Goal: Information Seeking & Learning: Check status

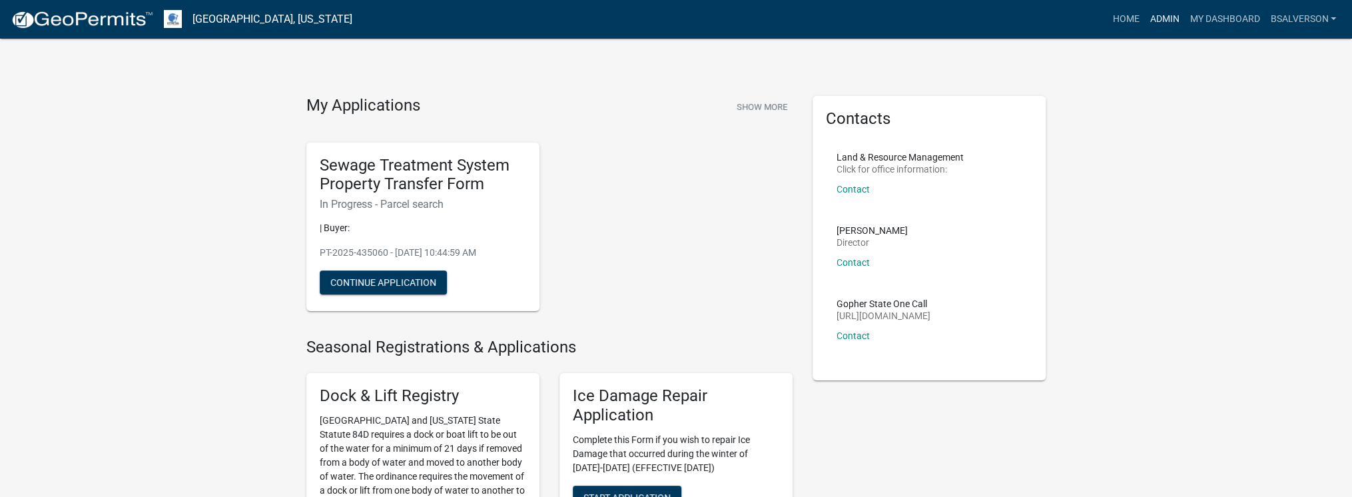
click at [1161, 21] on link "Admin" at bounding box center [1164, 19] width 40 height 25
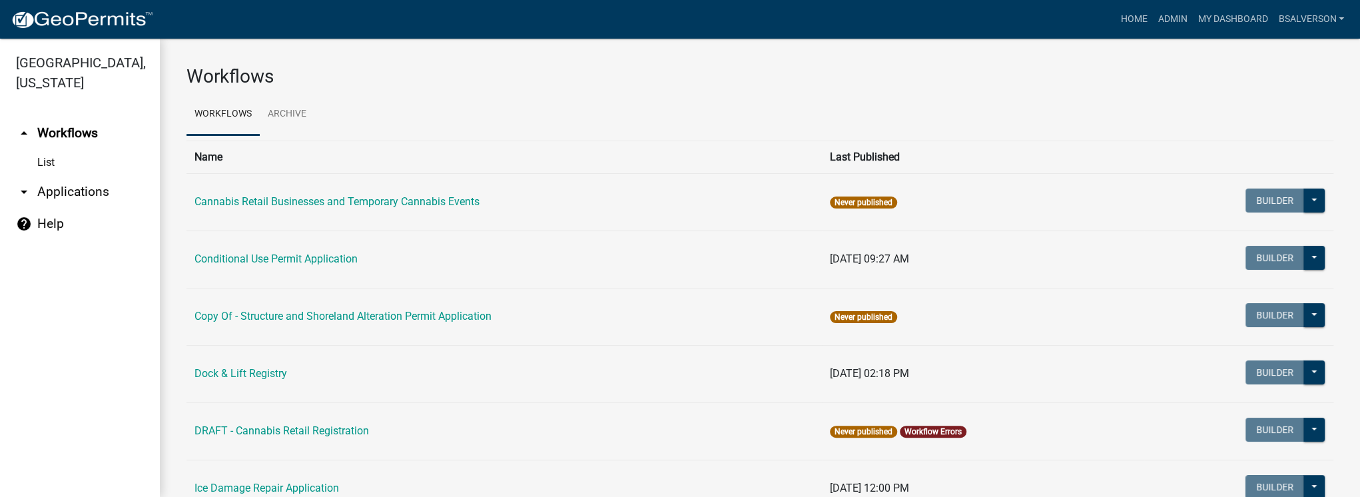
click at [93, 190] on link "arrow_drop_down Applications" at bounding box center [80, 192] width 160 height 32
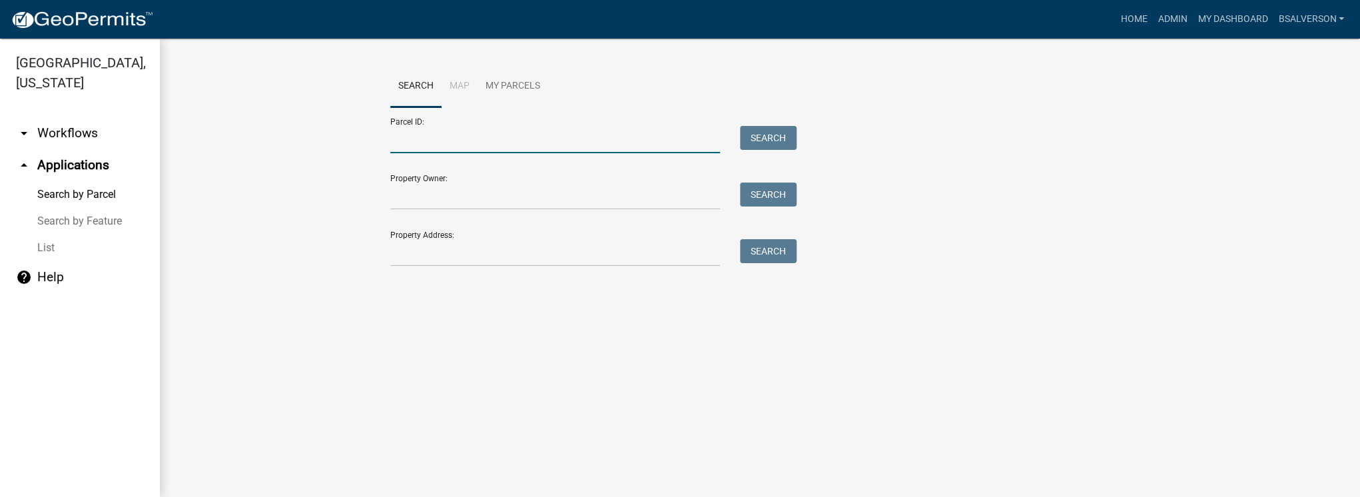
click at [433, 141] on input "Parcel ID:" at bounding box center [555, 139] width 330 height 27
paste input "29000050037002"
type input "29000050037002"
click at [753, 138] on button "Search" at bounding box center [768, 138] width 57 height 24
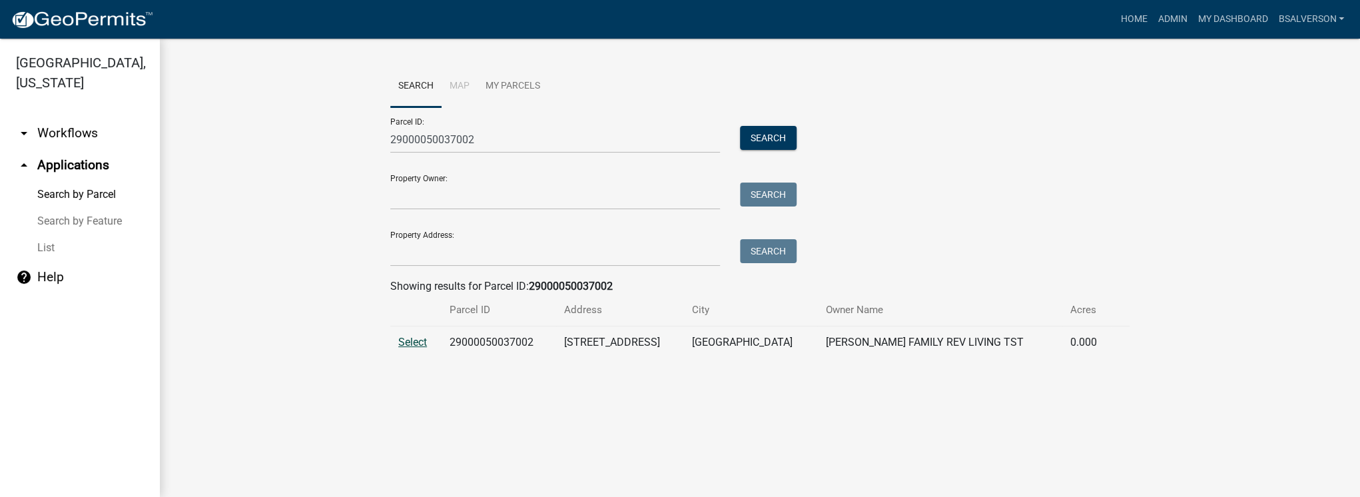
click at [418, 344] on span "Select" at bounding box center [412, 342] width 29 height 13
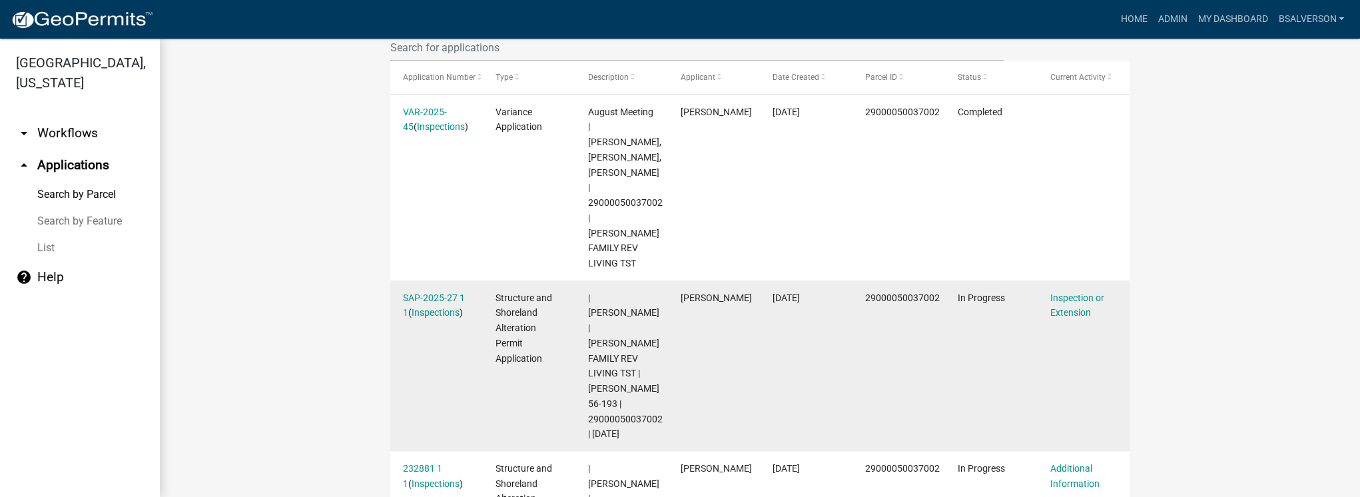
scroll to position [405, 0]
click at [424, 292] on link "SAP-2025-27 1 1" at bounding box center [434, 305] width 62 height 26
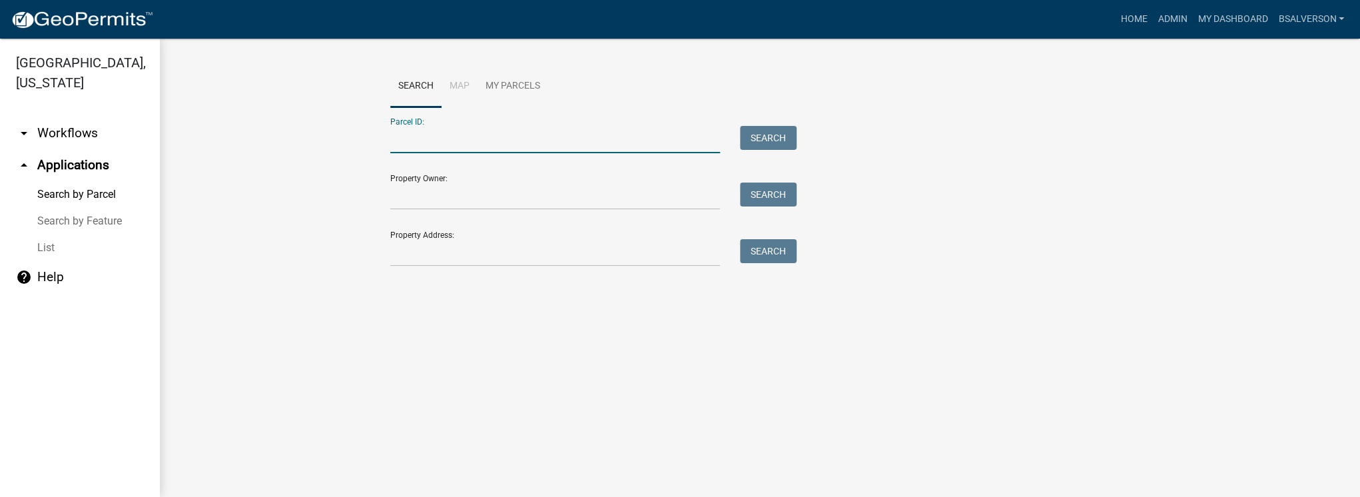
click at [462, 140] on input "Parcel ID:" at bounding box center [555, 139] width 330 height 27
paste input "29000050037002"
type input "29000050037002"
click at [779, 139] on button "Search" at bounding box center [768, 138] width 57 height 24
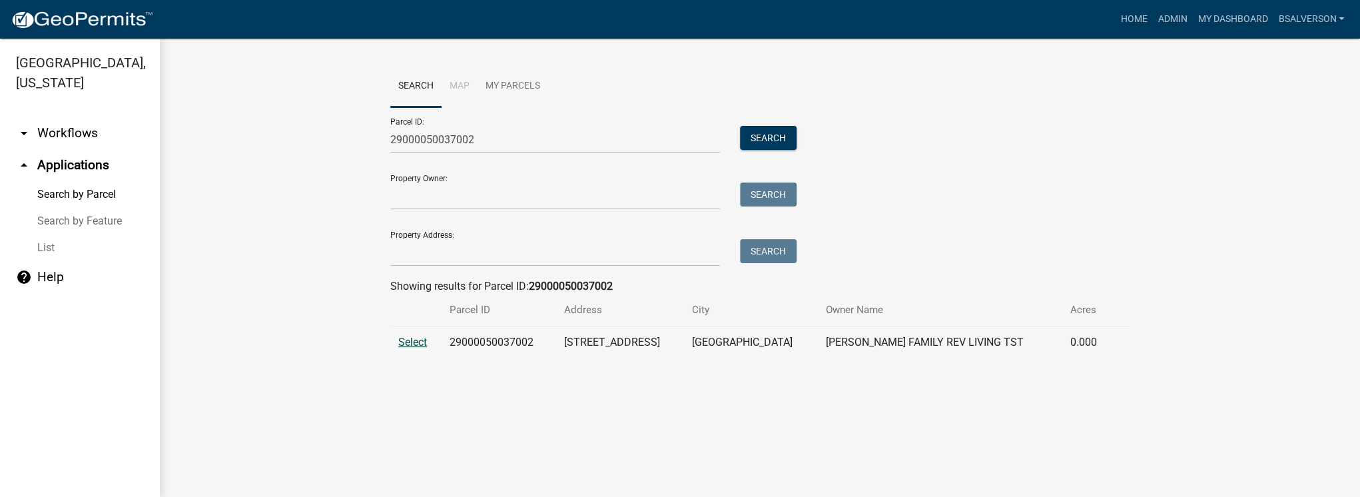
click at [415, 338] on span "Select" at bounding box center [412, 342] width 29 height 13
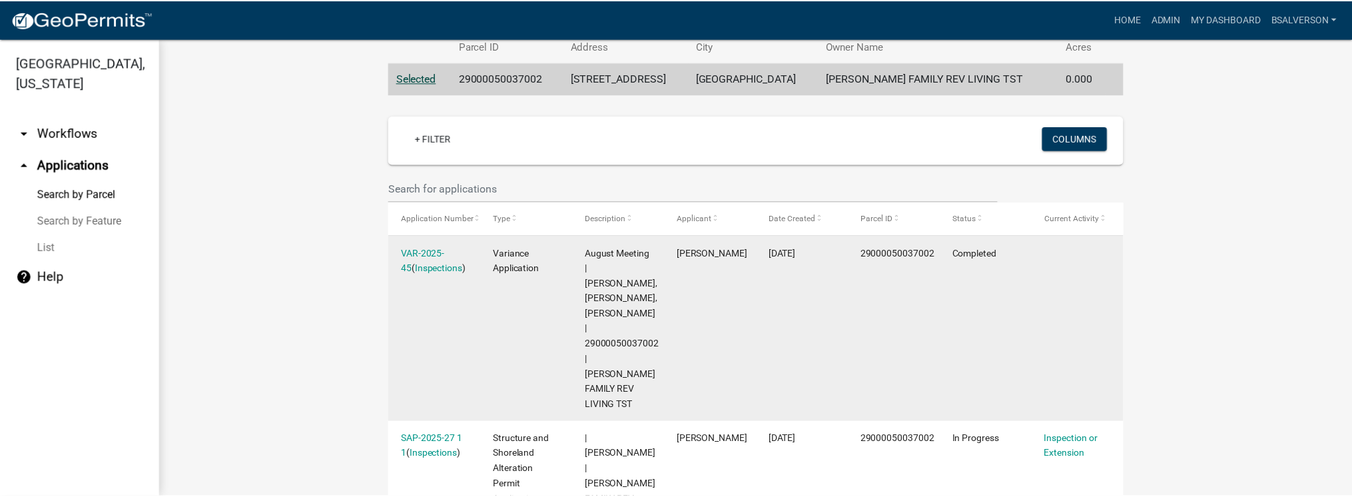
scroll to position [245, 0]
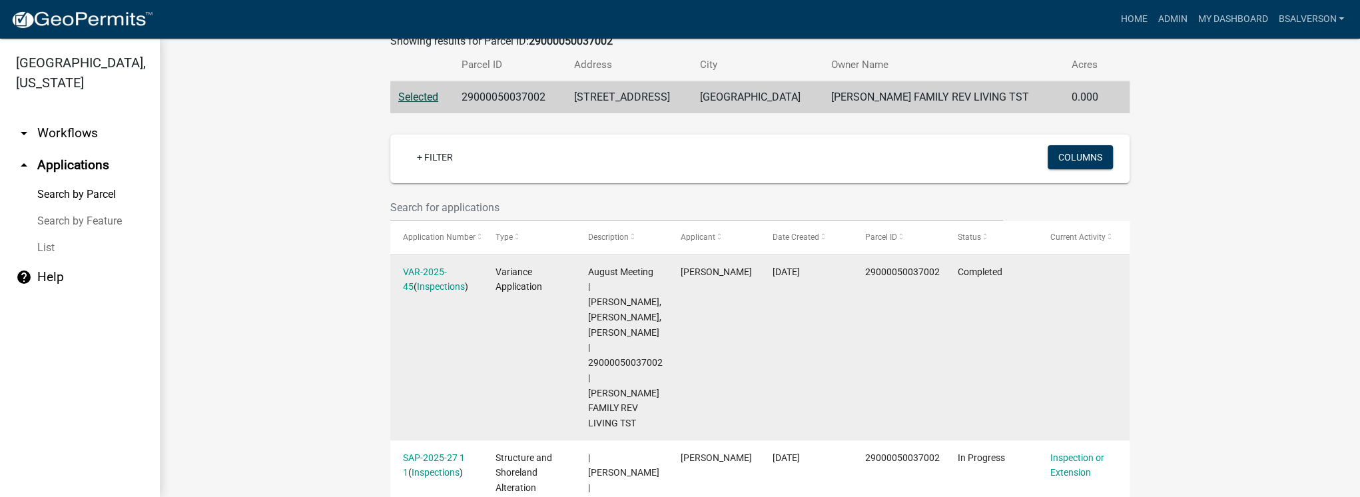
click at [419, 261] on datatable-body-cell "VAR-2025-45 ( Inspections )" at bounding box center [436, 347] width 93 height 186
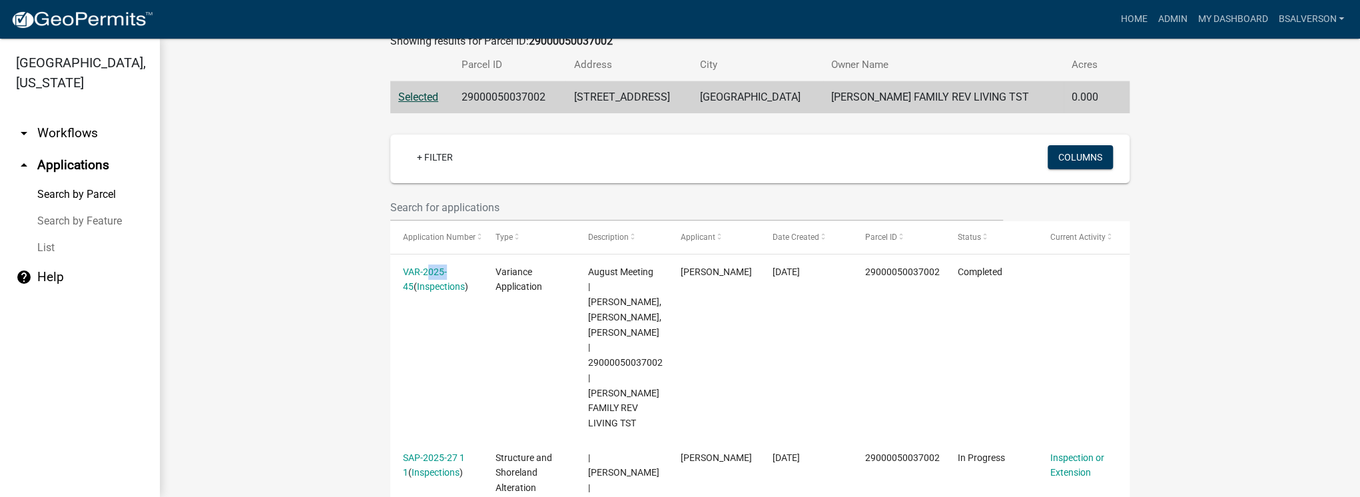
drag, startPoint x: 419, startPoint y: 261, endPoint x: 411, endPoint y: 270, distance: 12.3
click at [411, 270] on link "VAR-2025-45" at bounding box center [425, 279] width 44 height 26
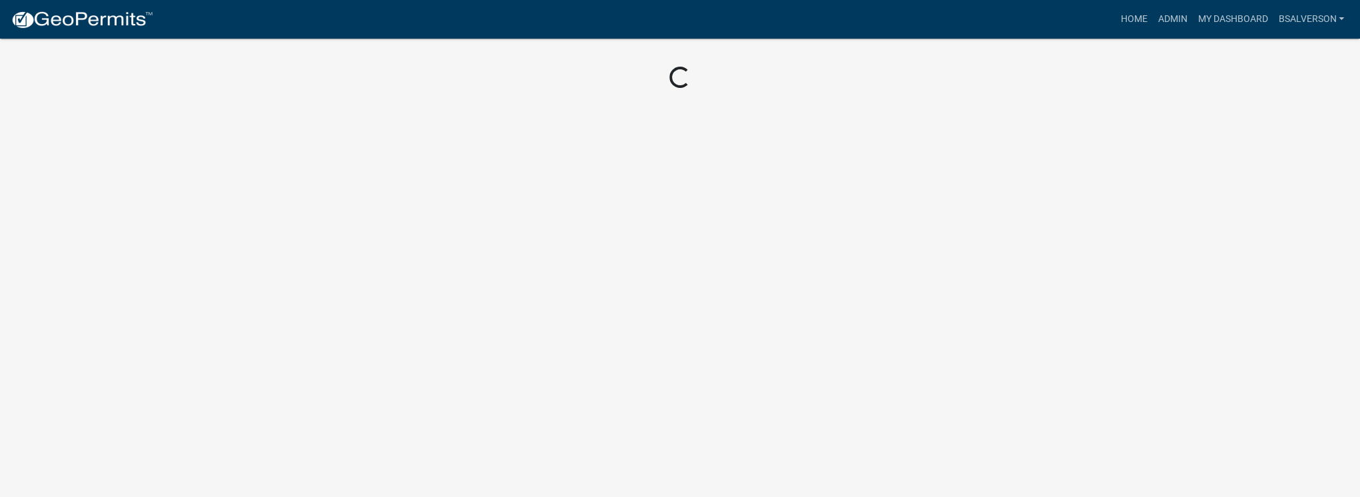
click at [411, 270] on body "Internet Explorer does NOT work with GeoPermits. Get a new browser for more sec…" at bounding box center [680, 248] width 1360 height 497
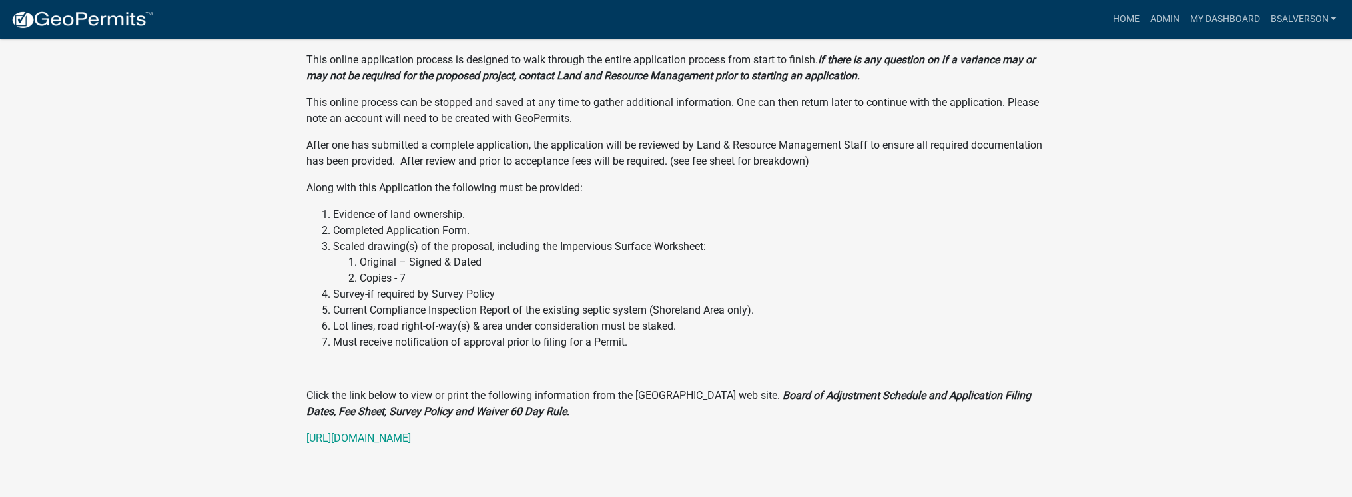
scroll to position [498, 0]
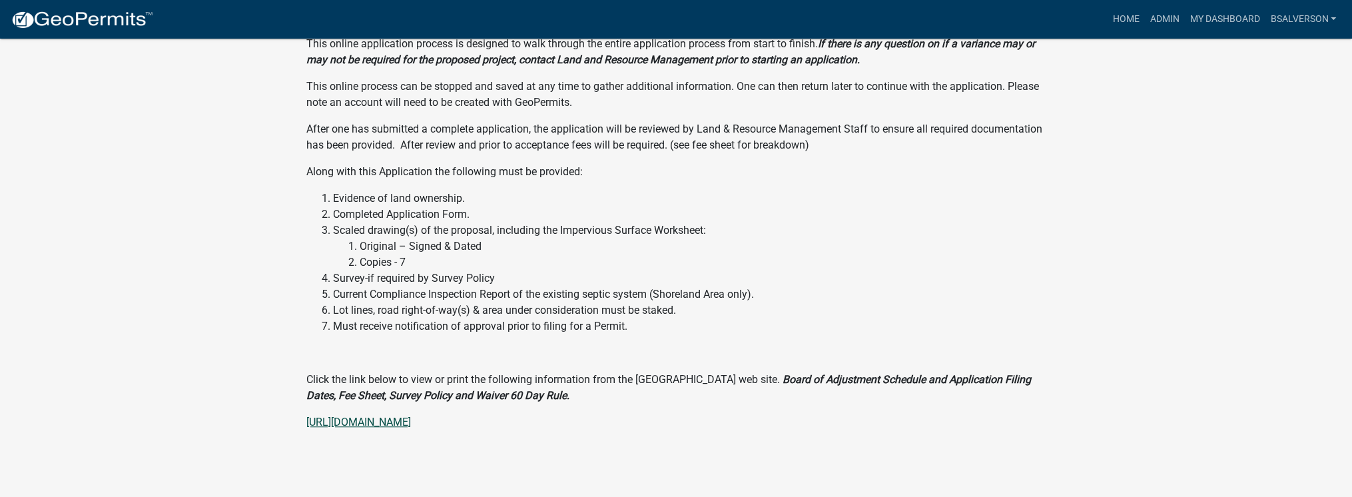
click at [411, 421] on link "[URL][DOMAIN_NAME]" at bounding box center [358, 422] width 105 height 13
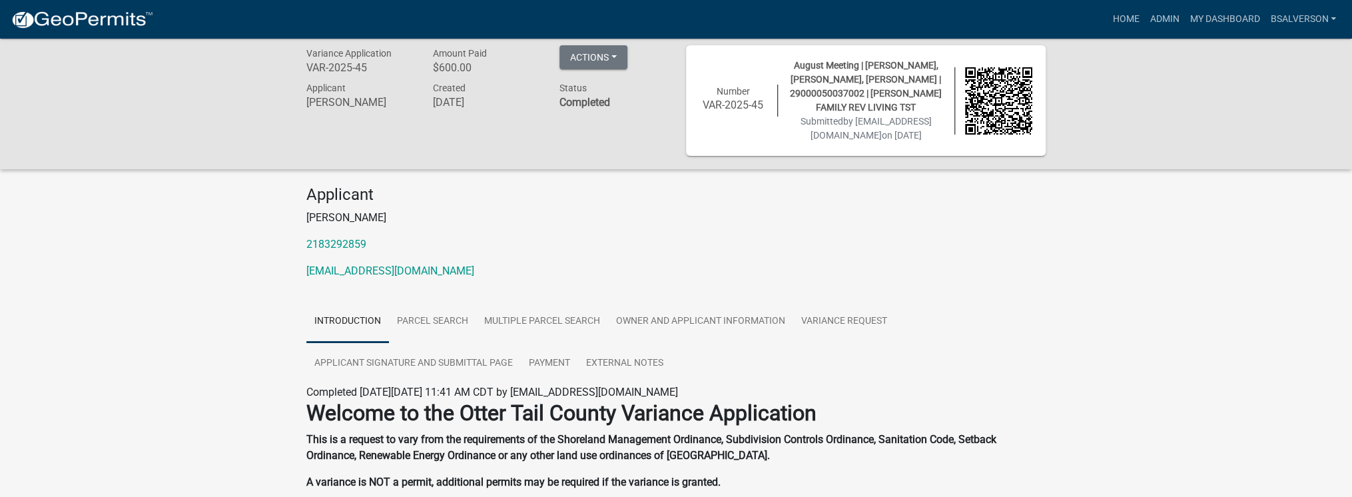
scroll to position [0, 0]
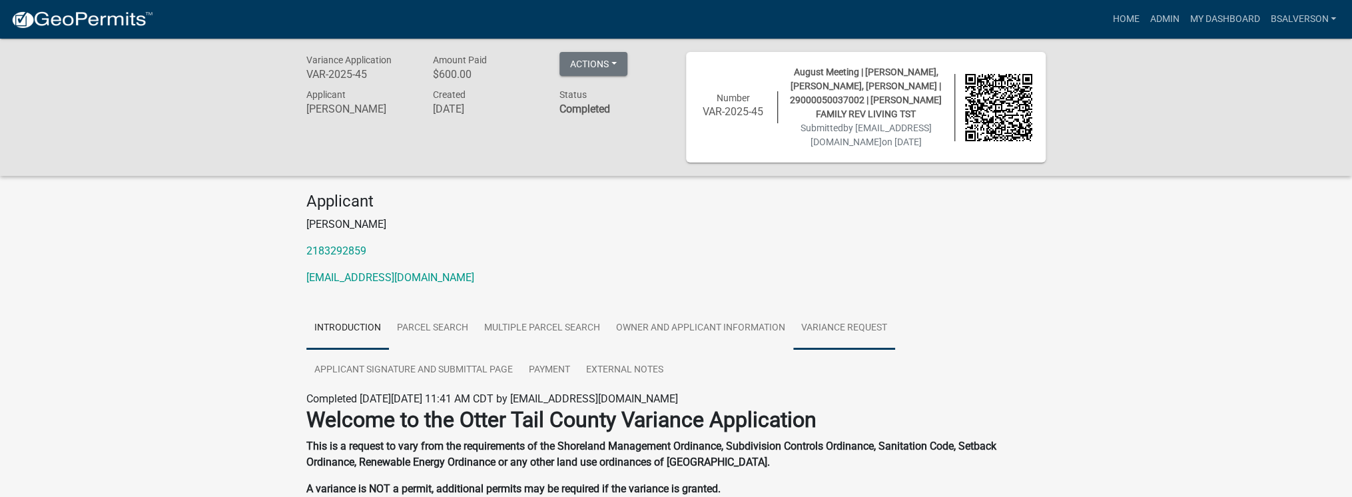
click at [833, 326] on link "Variance Request" at bounding box center [844, 328] width 102 height 43
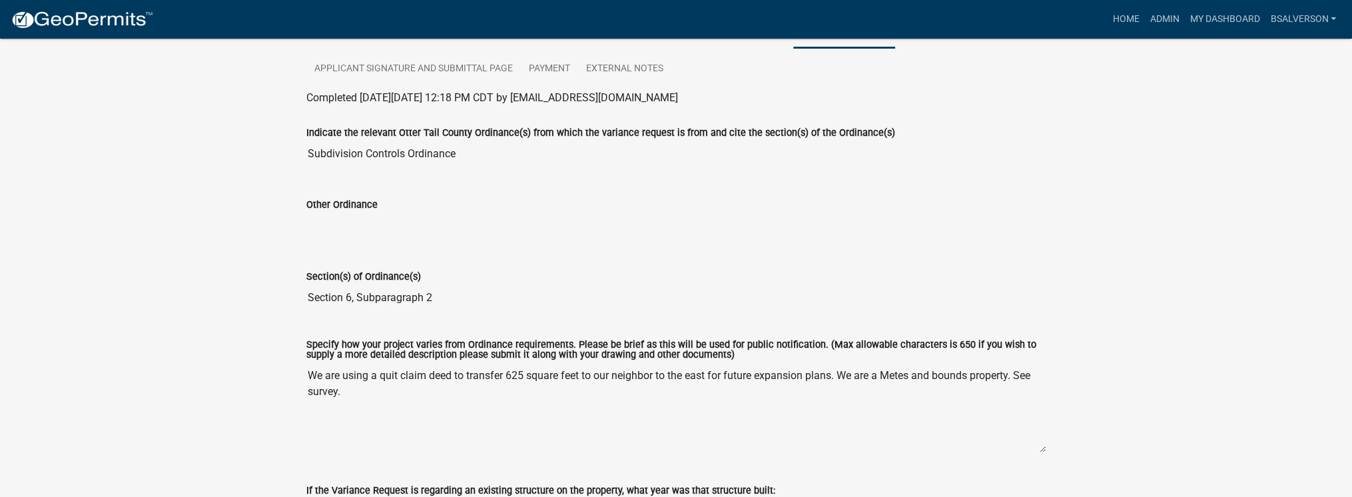
scroll to position [195, 0]
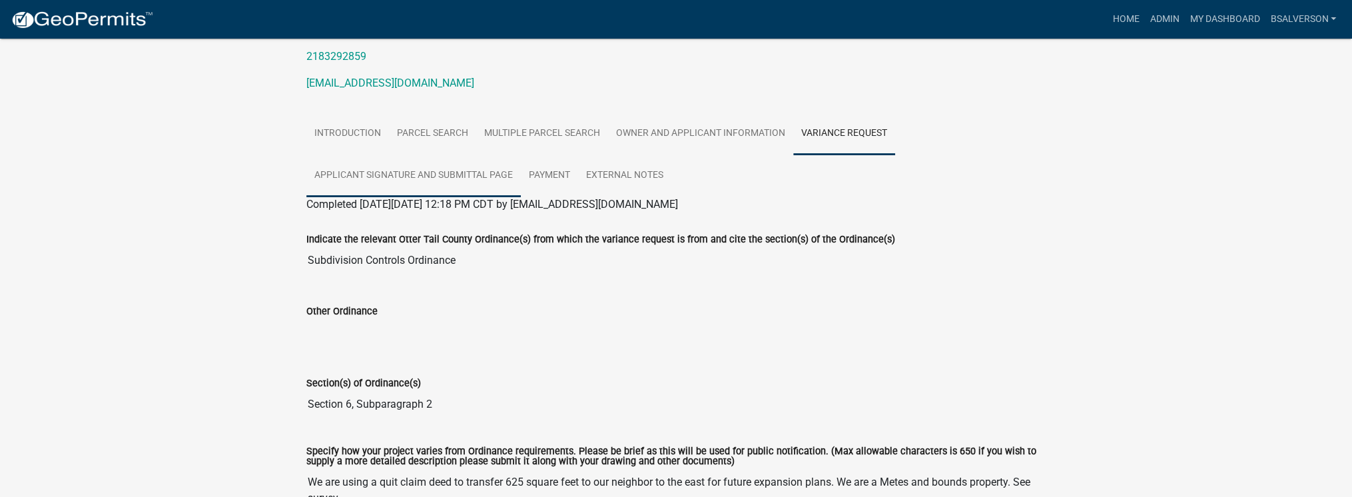
click at [396, 172] on link "Applicant Signature and Submittal Page" at bounding box center [413, 176] width 215 height 43
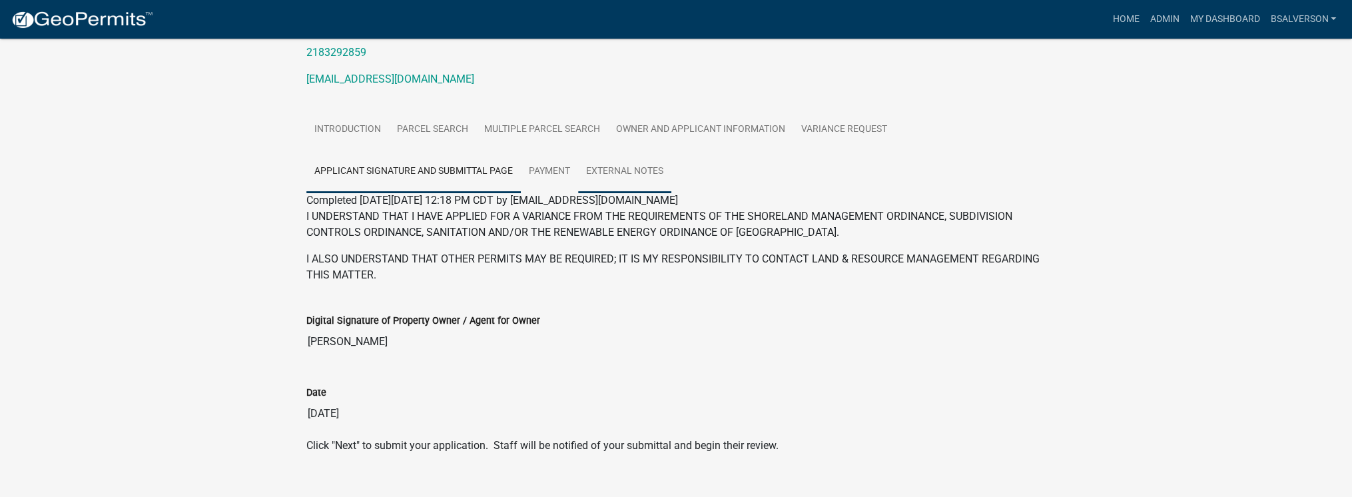
scroll to position [221, 0]
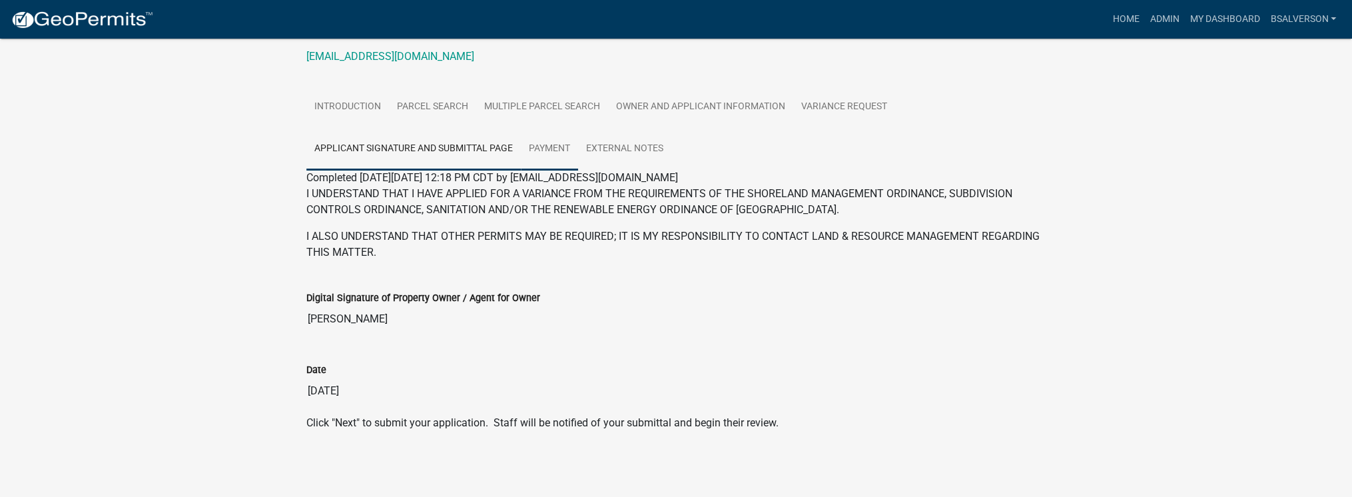
click at [545, 131] on link "Payment" at bounding box center [549, 149] width 57 height 43
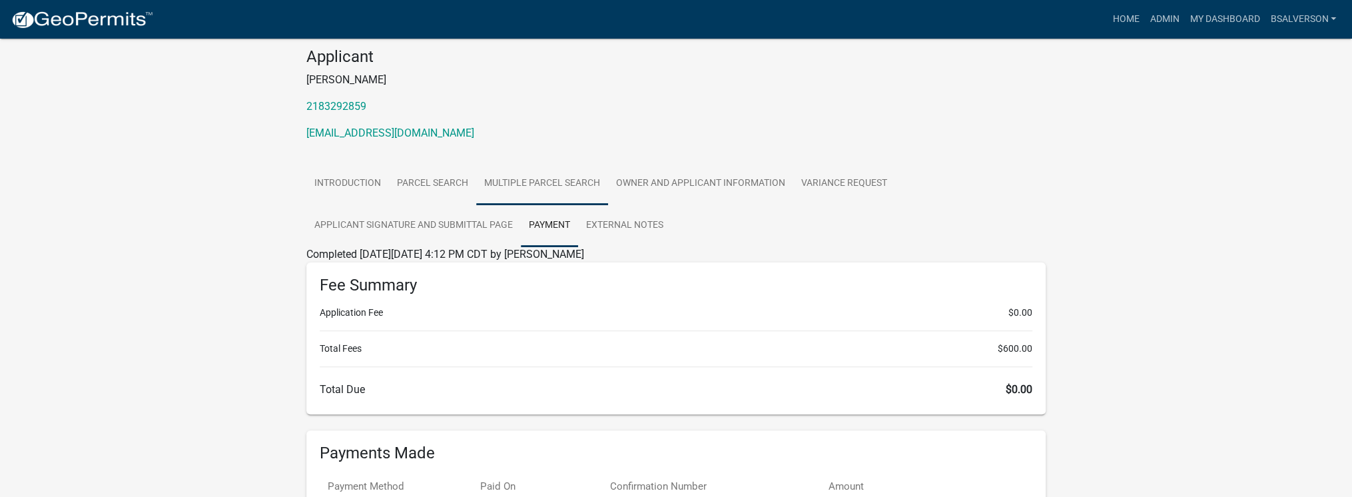
scroll to position [144, 0]
click at [623, 224] on link "External Notes" at bounding box center [624, 226] width 93 height 43
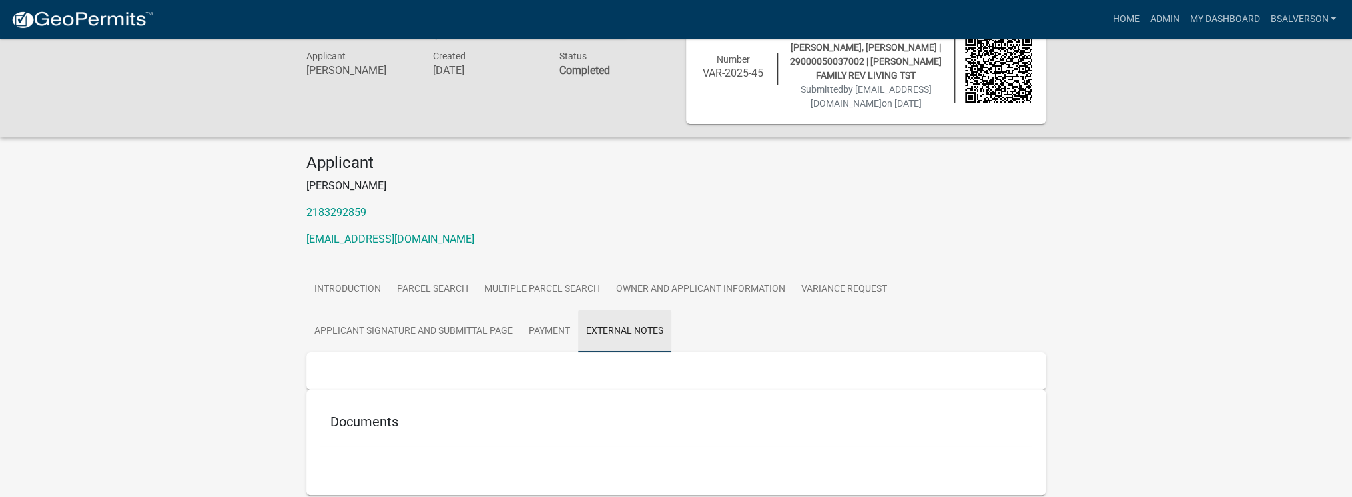
scroll to position [93, 0]
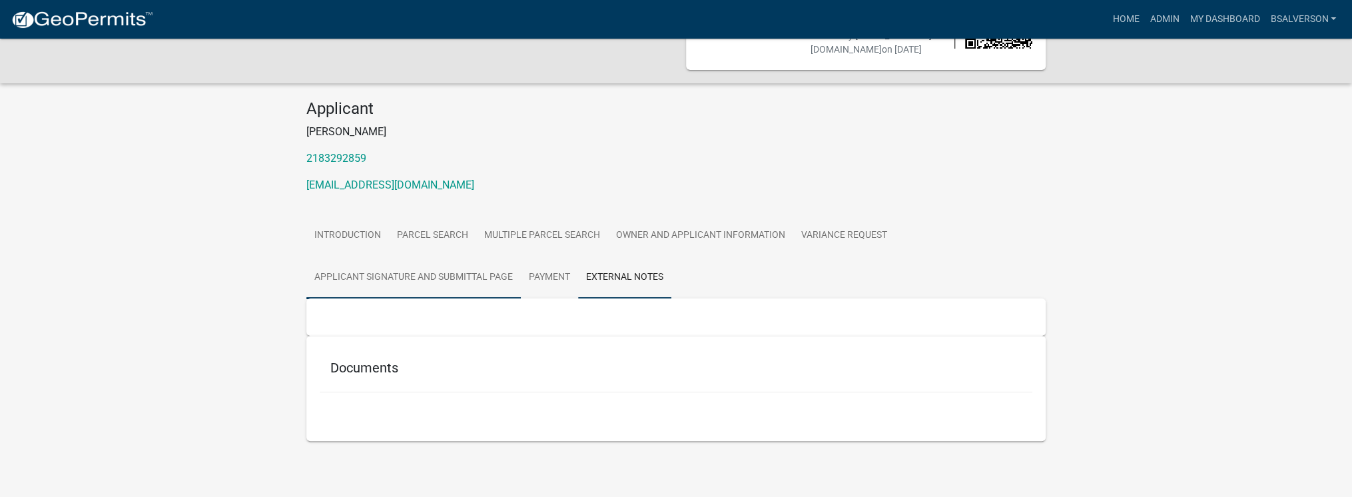
click at [470, 280] on link "Applicant Signature and Submittal Page" at bounding box center [413, 277] width 215 height 43
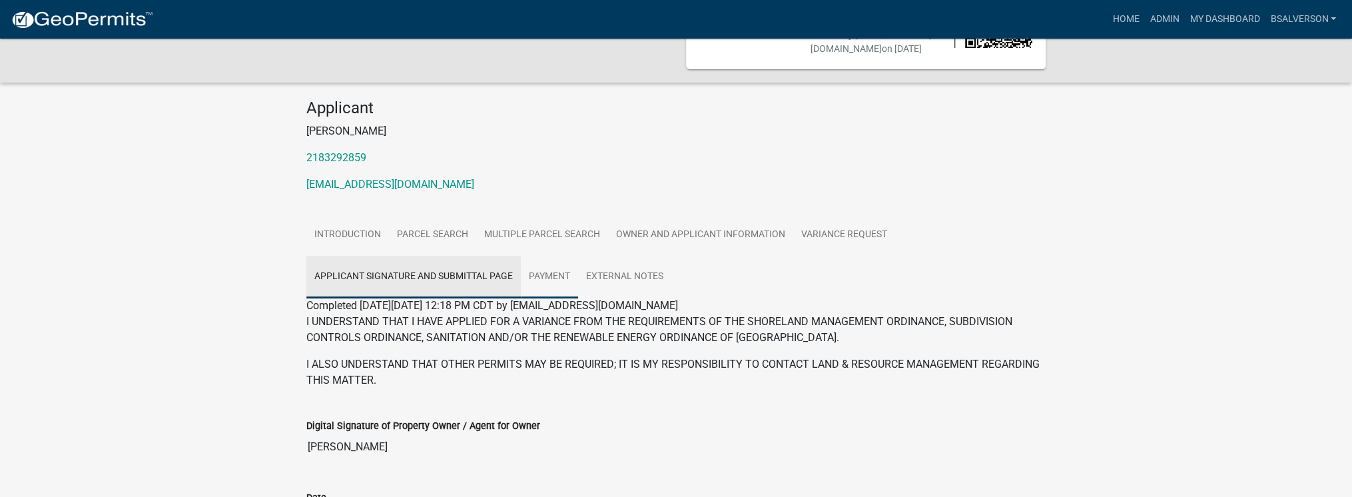
click at [538, 268] on link "Payment" at bounding box center [549, 277] width 57 height 43
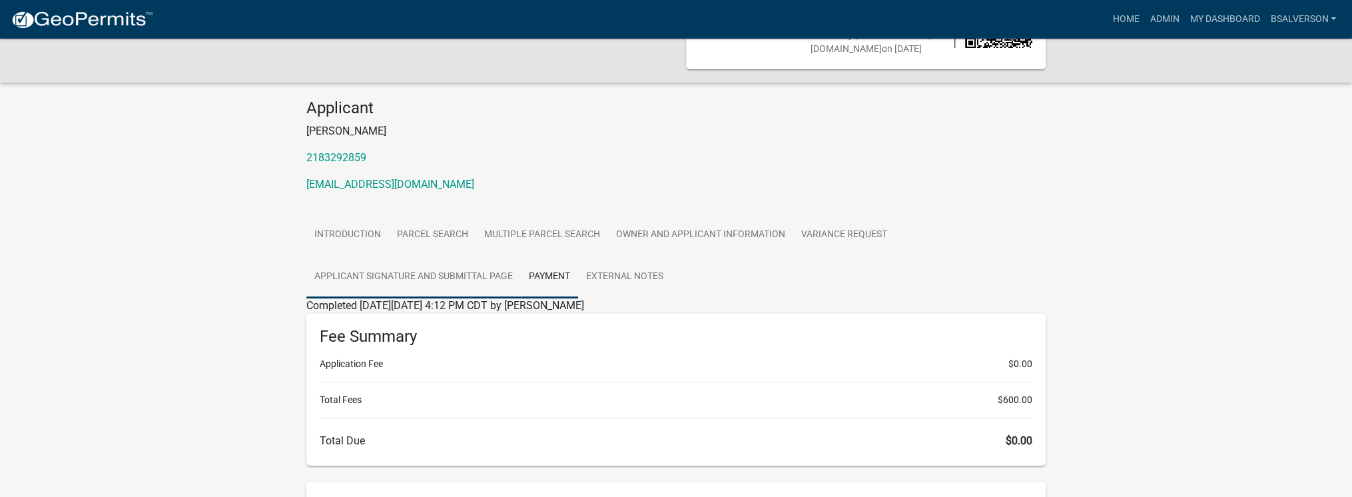
click at [414, 274] on link "Applicant Signature and Submittal Page" at bounding box center [413, 277] width 215 height 43
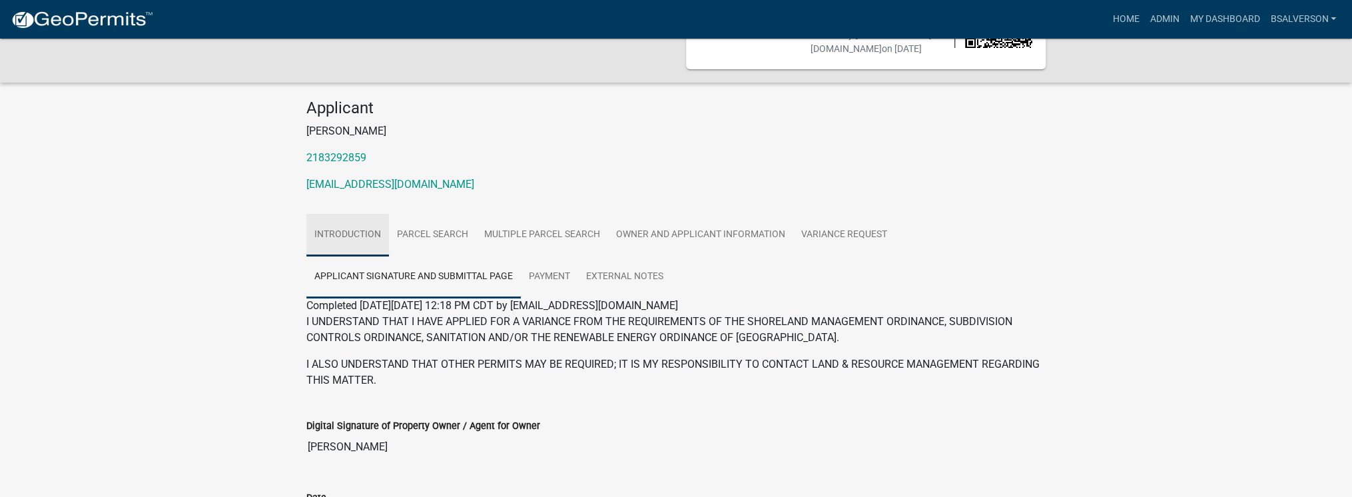
click at [365, 225] on link "Introduction" at bounding box center [347, 235] width 83 height 43
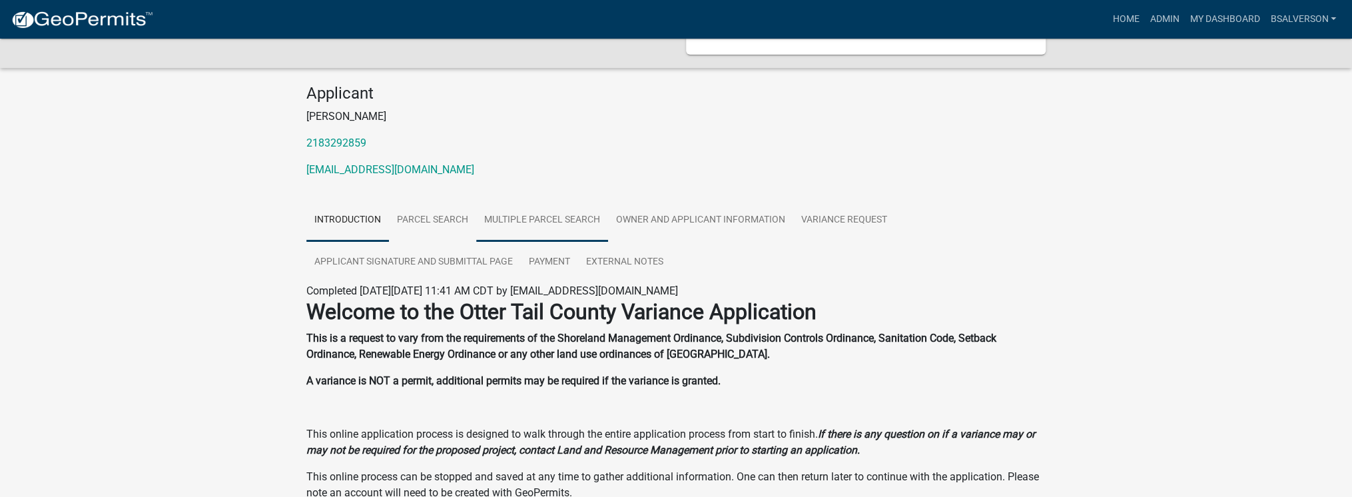
scroll to position [19, 0]
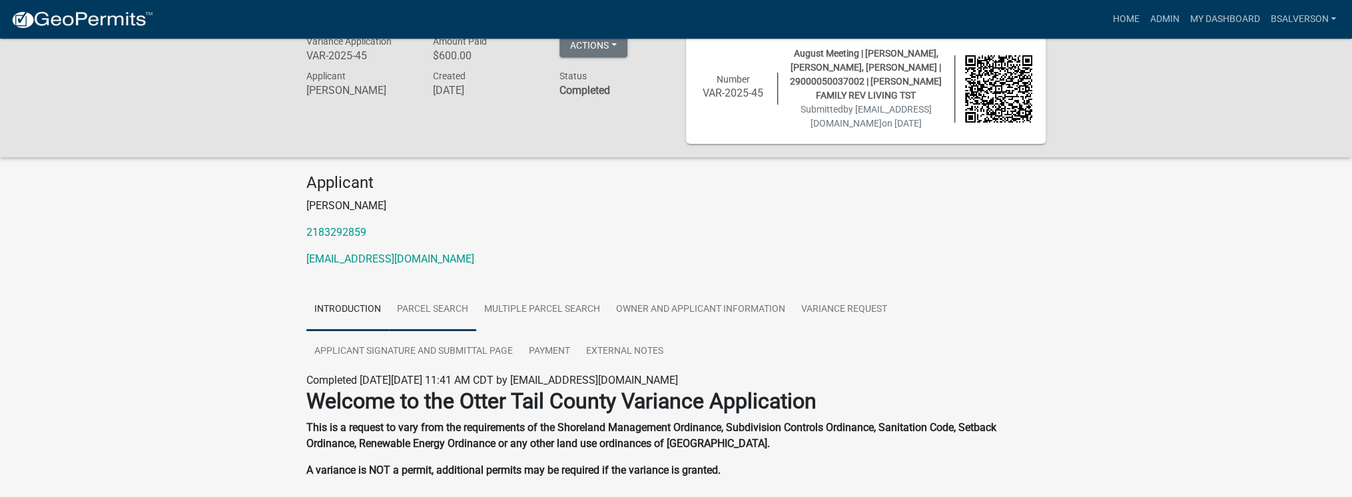
click at [432, 306] on link "Parcel search" at bounding box center [432, 309] width 87 height 43
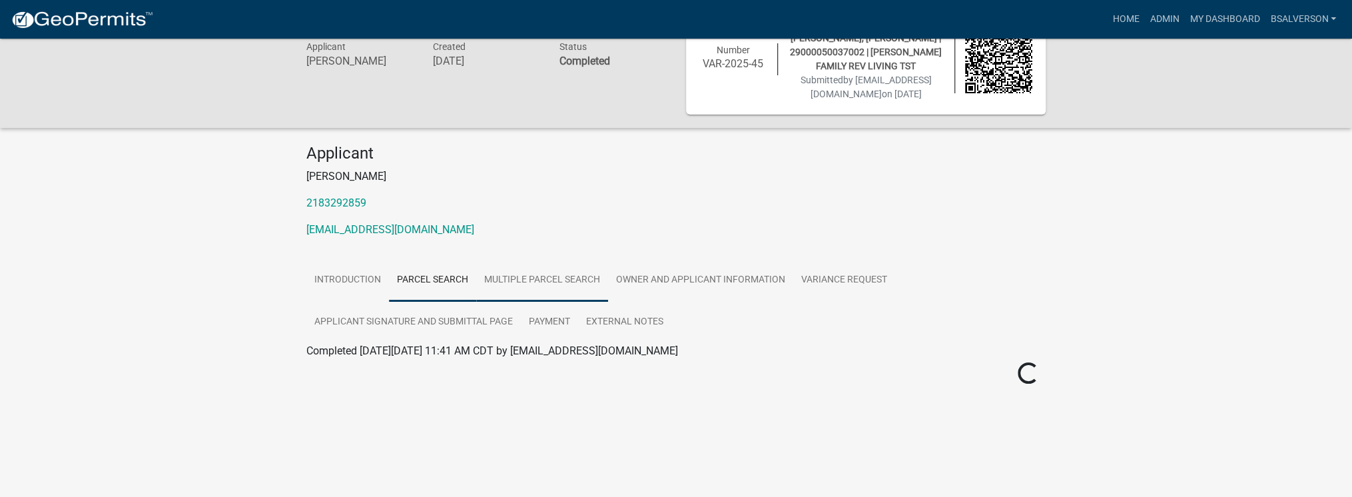
scroll to position [92, 0]
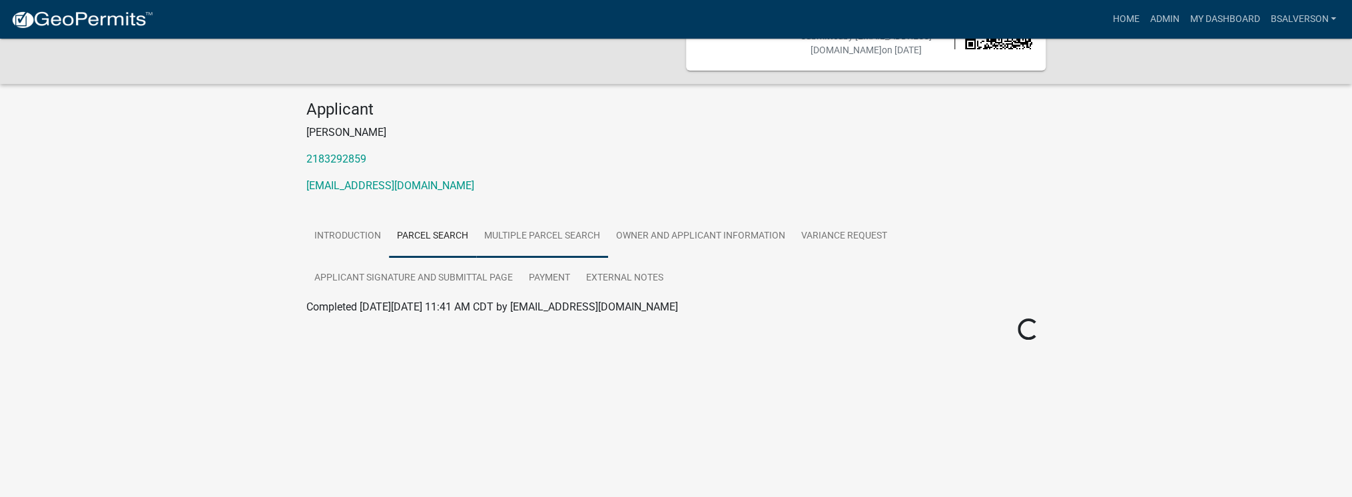
click at [548, 238] on link "Multiple Parcel Search" at bounding box center [542, 236] width 132 height 43
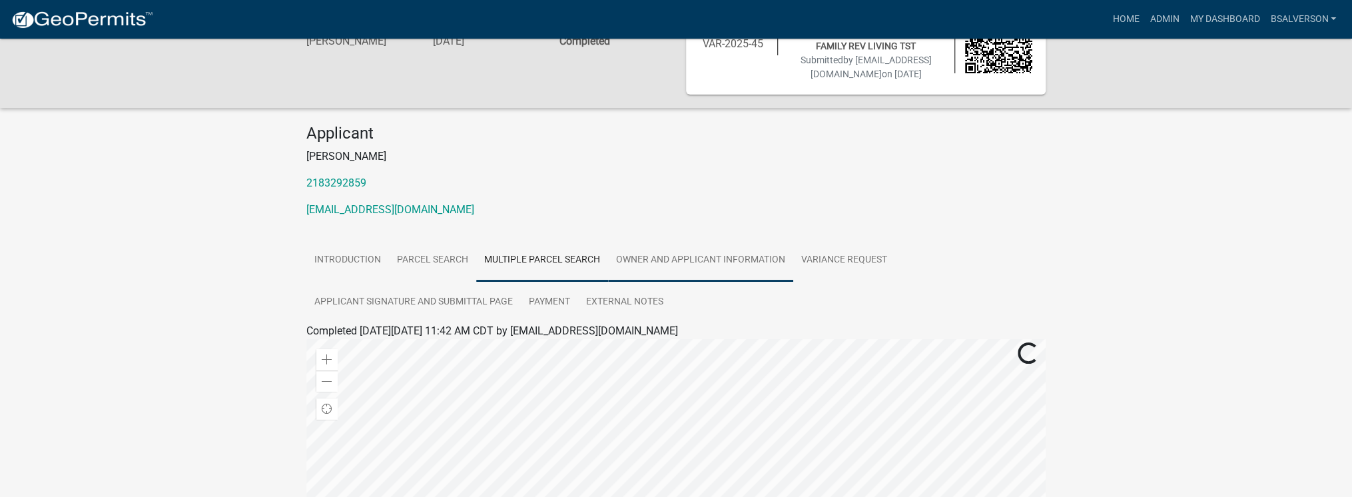
scroll to position [39, 0]
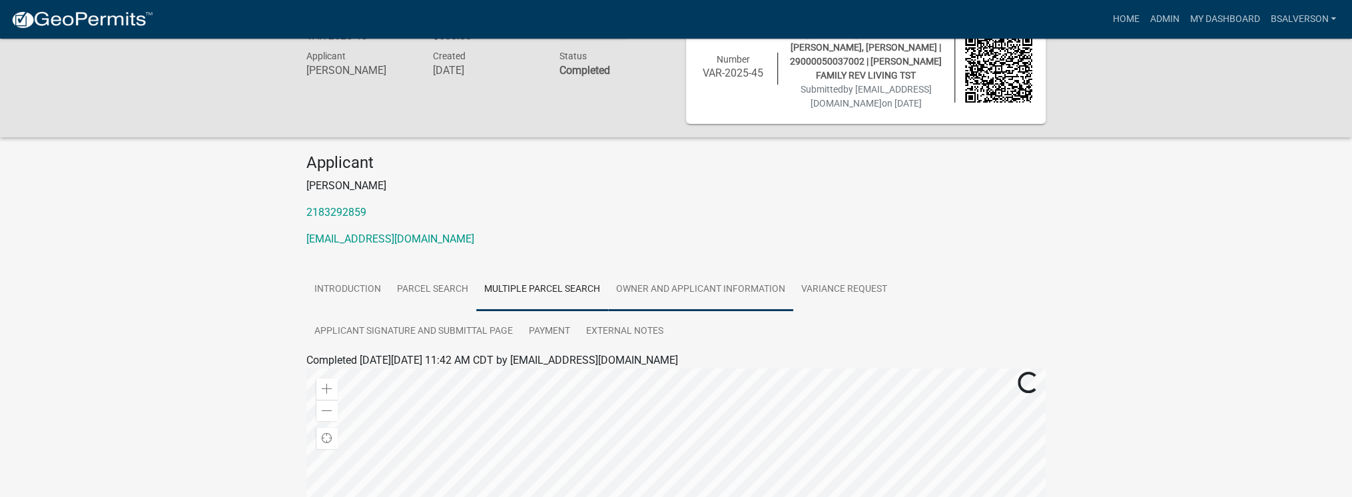
click at [677, 286] on link "Owner and Applicant Information" at bounding box center [700, 289] width 185 height 43
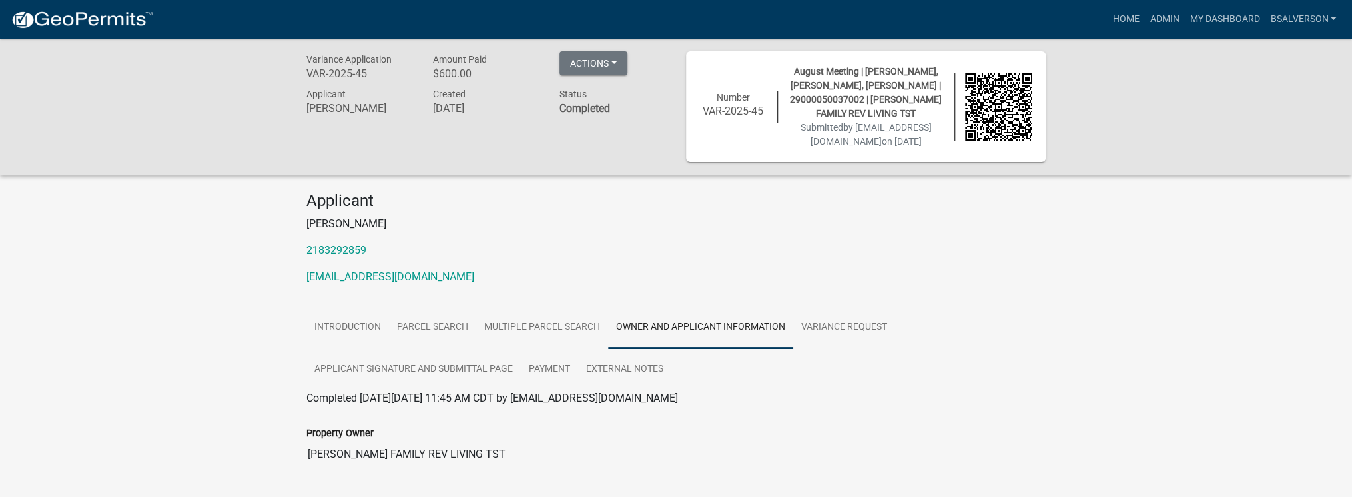
scroll to position [0, 0]
click at [845, 329] on link "Variance Request" at bounding box center [844, 328] width 102 height 43
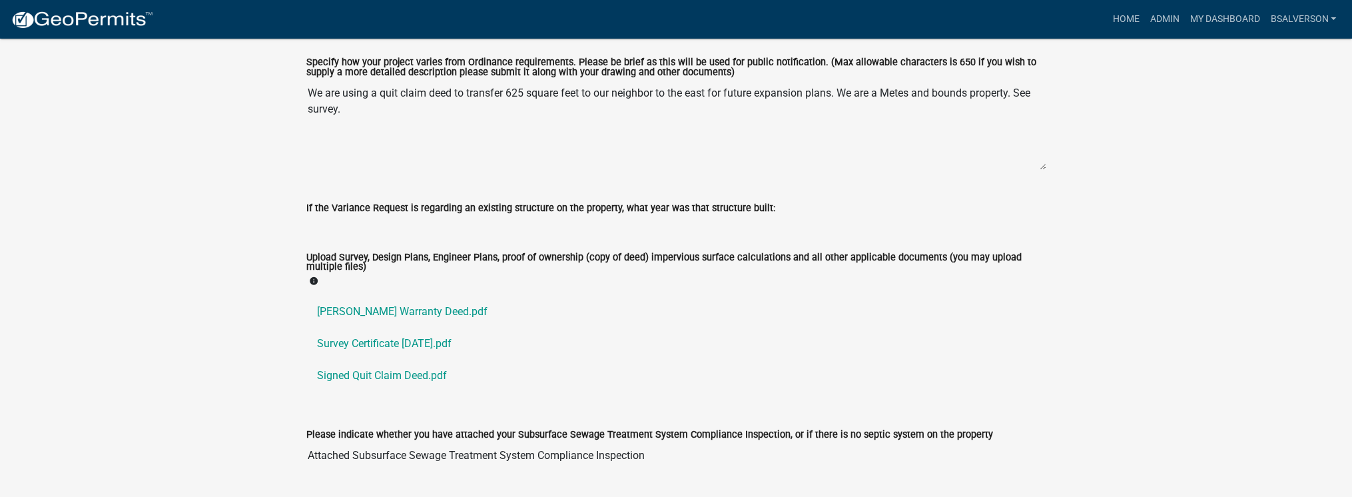
scroll to position [586, 0]
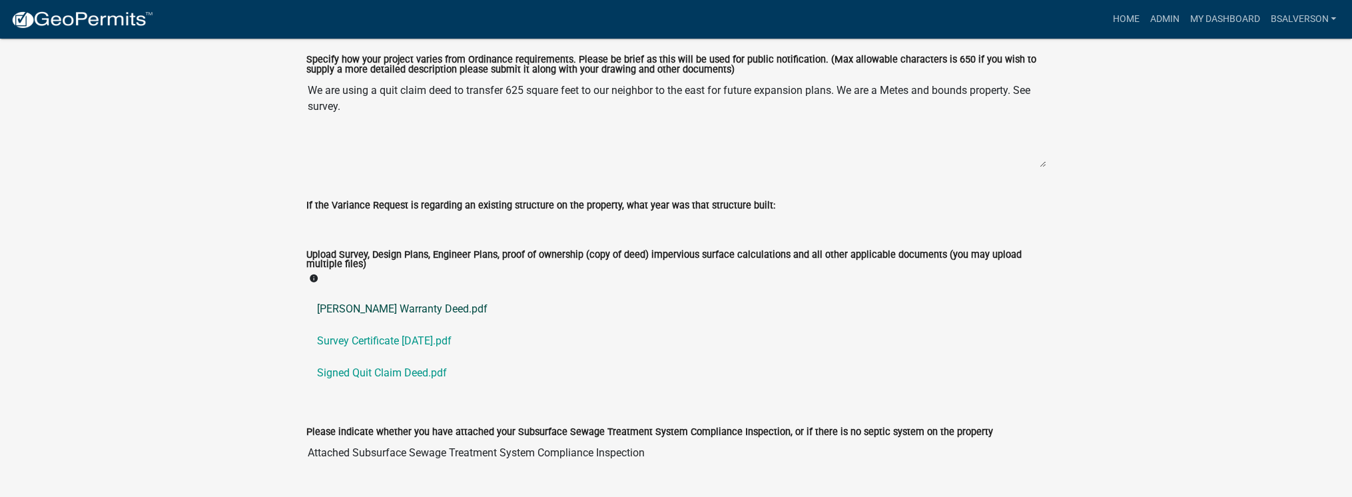
click at [406, 312] on link "[PERSON_NAME] Warranty Deed.pdf" at bounding box center [675, 309] width 739 height 32
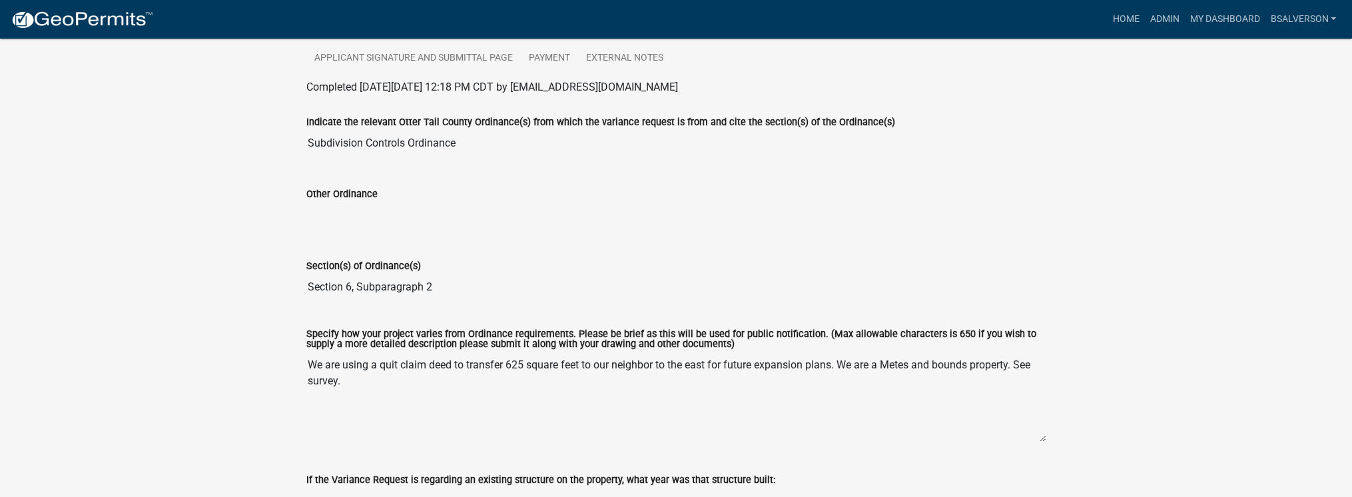
scroll to position [141, 0]
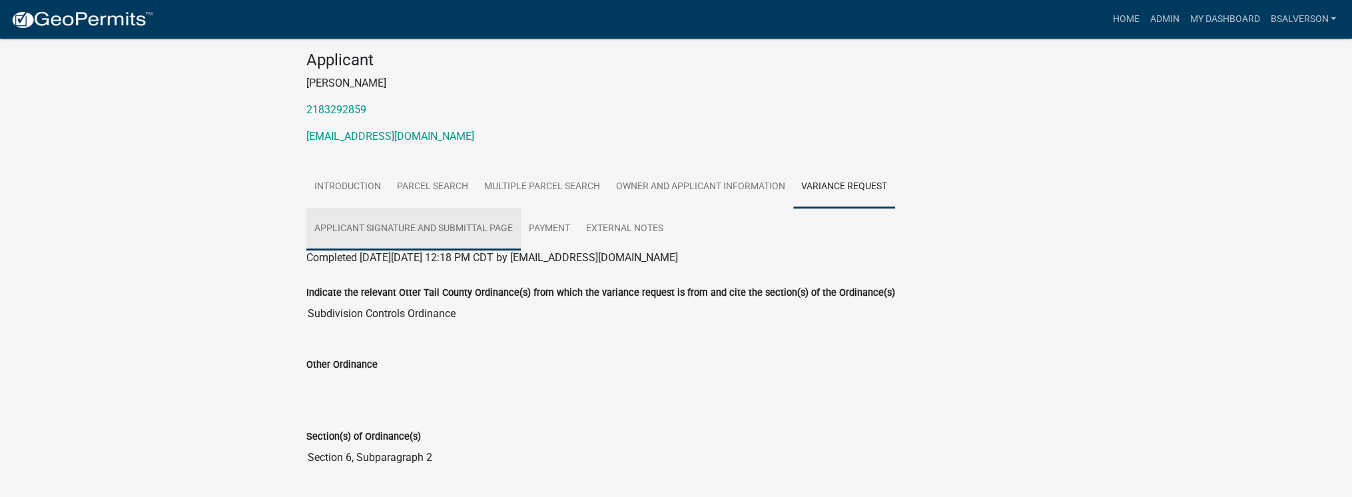
click at [374, 224] on link "Applicant Signature and Submittal Page" at bounding box center [413, 229] width 215 height 43
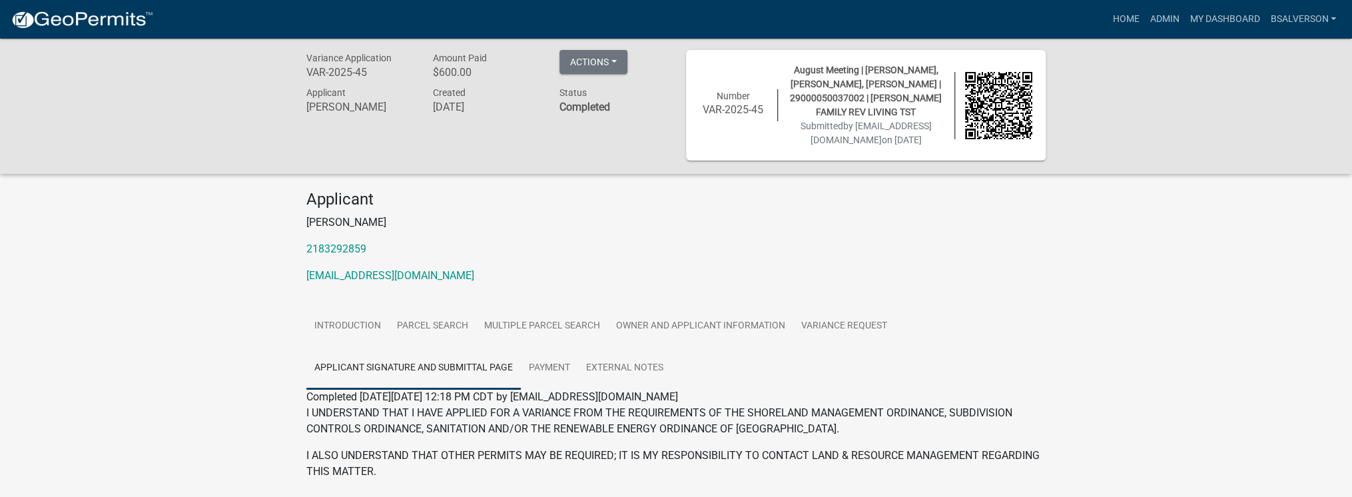
scroll to position [0, 0]
click at [604, 61] on button "Actions" at bounding box center [594, 64] width 68 height 24
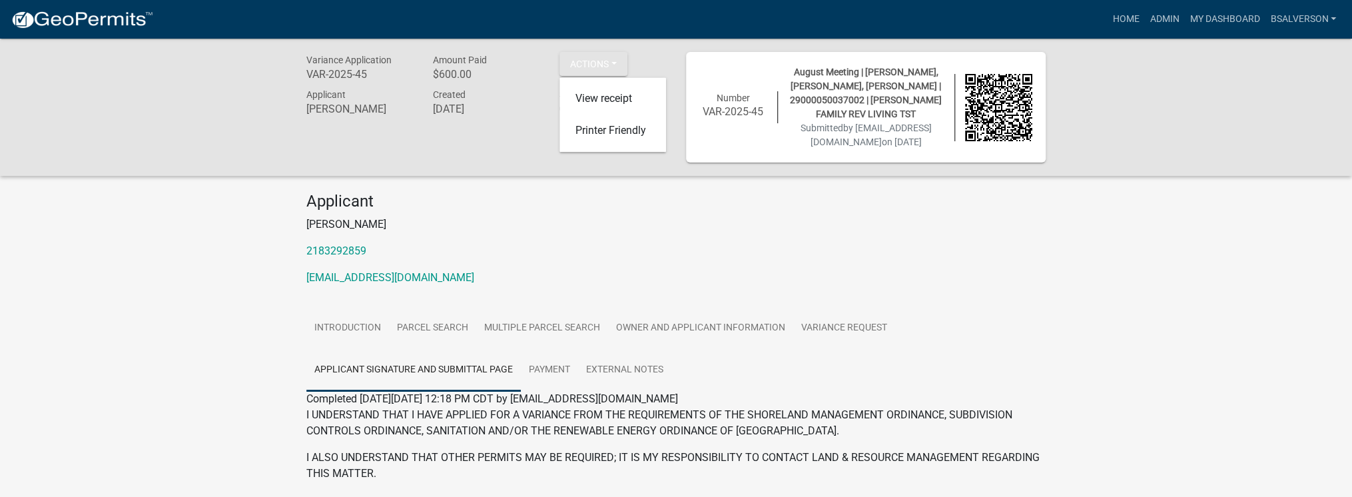
click at [923, 220] on p "[PERSON_NAME]" at bounding box center [675, 224] width 739 height 16
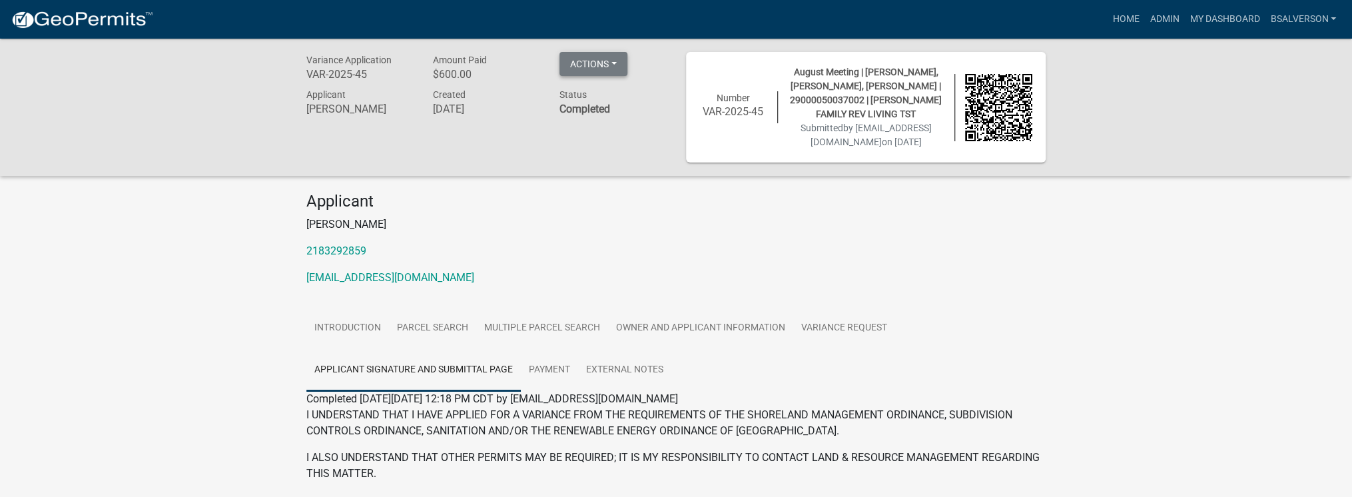
click at [622, 68] on button "Actions" at bounding box center [594, 64] width 68 height 24
click at [620, 99] on link "View receipt" at bounding box center [613, 99] width 107 height 32
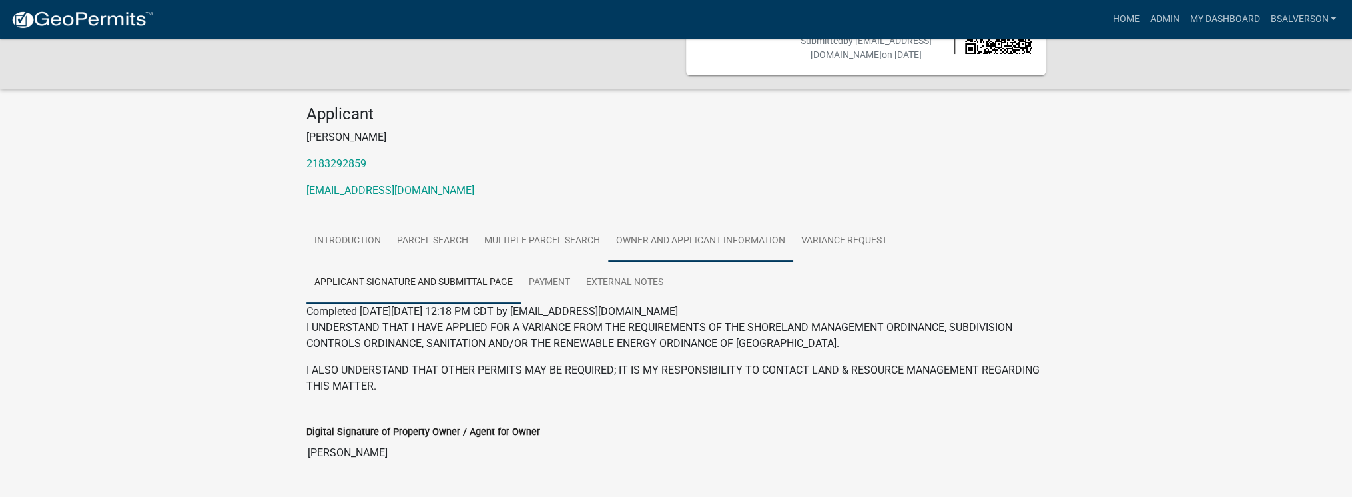
scroll to position [221, 0]
